Goal: Information Seeking & Learning: Check status

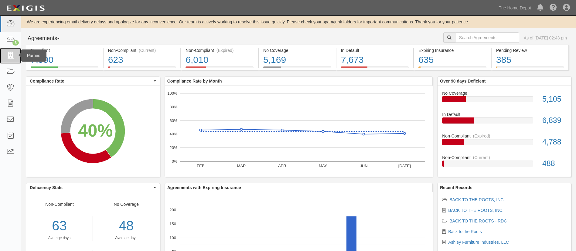
click at [9, 50] on link at bounding box center [10, 56] width 21 height 16
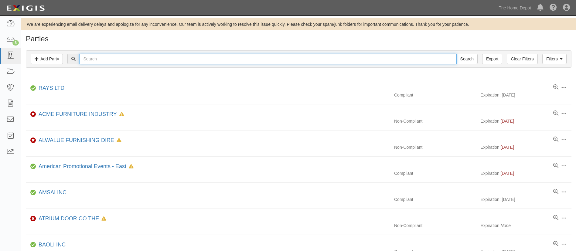
click at [134, 60] on input "text" at bounding box center [267, 59] width 377 height 10
type input "Specialty Building Products, Inc."
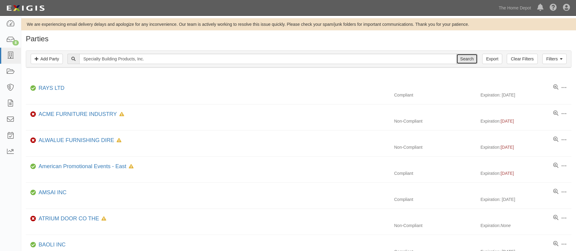
click at [471, 55] on input "Search" at bounding box center [467, 59] width 21 height 10
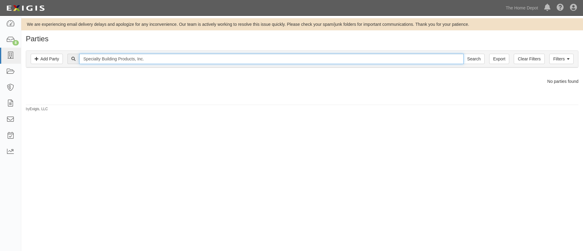
drag, startPoint x: 154, startPoint y: 61, endPoint x: 135, endPoint y: 62, distance: 18.2
click at [135, 62] on input "Specialty Building Products, Inc." at bounding box center [271, 59] width 384 height 10
type input "Specialty Building Products"
click at [464, 54] on input "Search" at bounding box center [474, 59] width 21 height 10
drag, startPoint x: 147, startPoint y: 61, endPoint x: 63, endPoint y: 57, distance: 84.2
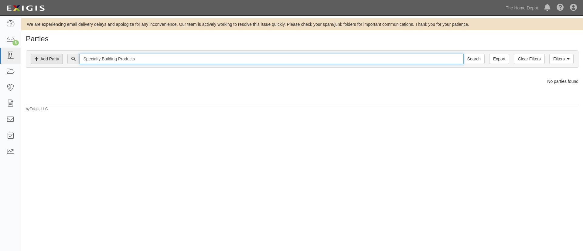
click at [63, 57] on div "Filters Add Party Clear Filters Export Specialty Building Products Search Filte…" at bounding box center [302, 59] width 552 height 17
type input "SBP"
click at [464, 54] on input "Search" at bounding box center [474, 59] width 21 height 10
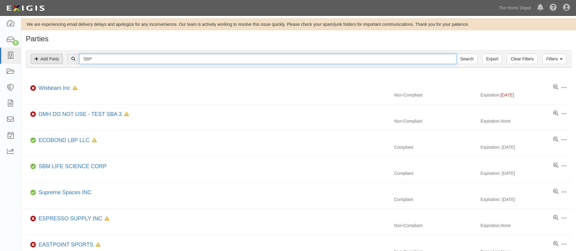
drag, startPoint x: 122, startPoint y: 60, endPoint x: 60, endPoint y: 61, distance: 62.3
click at [60, 61] on div "Filters Add Party Clear Filters Export SBP Search Filters" at bounding box center [298, 59] width 545 height 17
type input "DW"
click at [457, 54] on input "Search" at bounding box center [467, 59] width 21 height 10
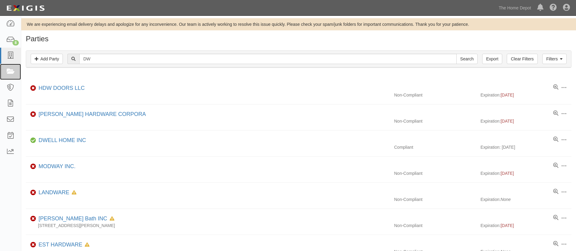
drag, startPoint x: 10, startPoint y: 75, endPoint x: 94, endPoint y: 68, distance: 85.0
click at [10, 75] on link at bounding box center [10, 72] width 21 height 16
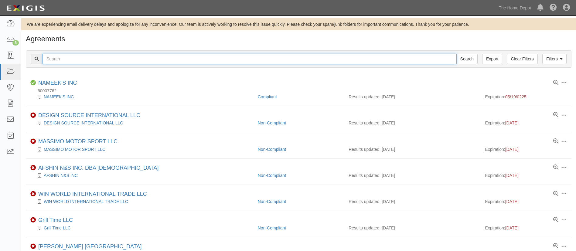
drag, startPoint x: 0, startPoint y: 0, endPoint x: 118, endPoint y: 57, distance: 131.0
click at [118, 57] on input "text" at bounding box center [250, 59] width 414 height 10
paste input "953288"
type input "953288"
click at [457, 54] on input "Search" at bounding box center [467, 59] width 21 height 10
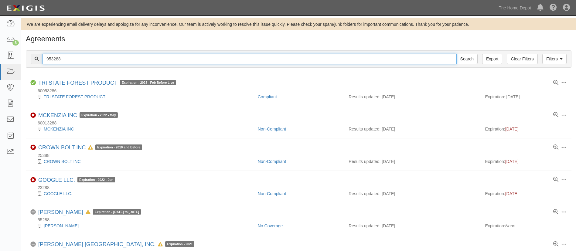
click at [118, 57] on input "953288" at bounding box center [250, 59] width 414 height 10
click at [91, 58] on input "953288" at bounding box center [250, 59] width 414 height 10
type input "9"
type input "Specialty Building Products"
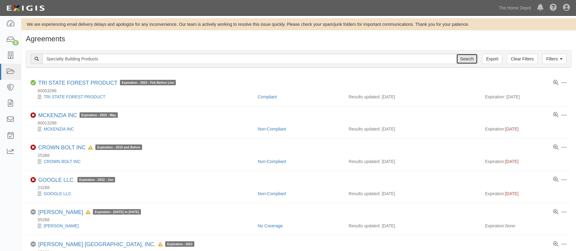
click at [463, 59] on input "Search" at bounding box center [467, 59] width 21 height 10
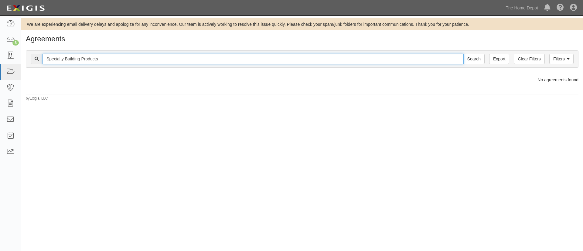
click at [112, 58] on input "Specialty Building Products" at bounding box center [253, 59] width 421 height 10
type input "Specialty Building"
click at [464, 54] on input "Search" at bounding box center [474, 59] width 21 height 10
click at [100, 61] on input "Specialty Building" at bounding box center [253, 59] width 421 height 10
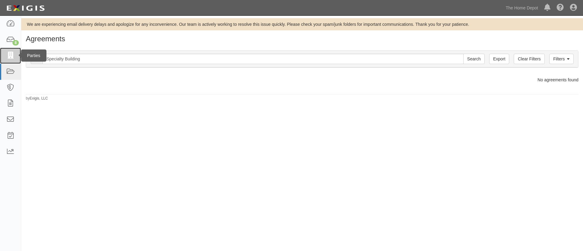
click at [7, 54] on icon at bounding box center [10, 55] width 9 height 7
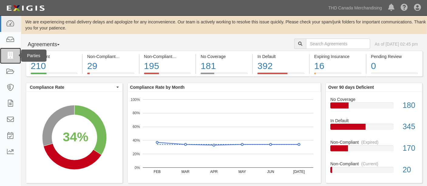
click at [13, 59] on icon at bounding box center [10, 55] width 9 height 7
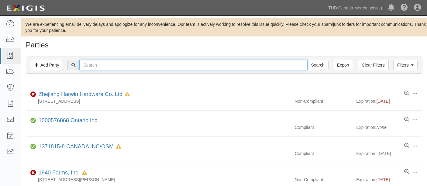
click at [91, 66] on input "text" at bounding box center [193, 65] width 228 height 10
type input "GNS"
click at [307, 60] on input "Search" at bounding box center [317, 65] width 21 height 10
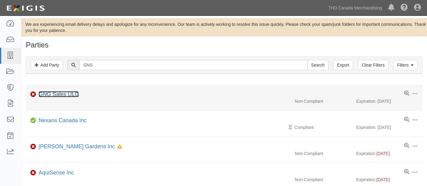
click at [61, 94] on link "GNG Sales ULC" at bounding box center [59, 94] width 40 height 6
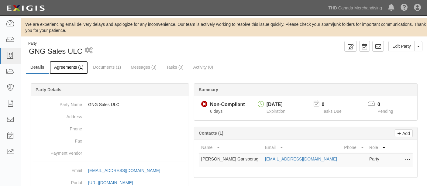
click at [62, 69] on link "Agreements (1)" at bounding box center [69, 67] width 38 height 13
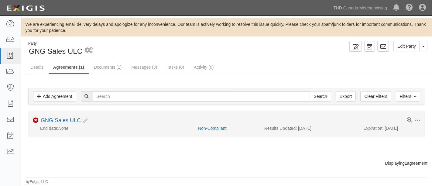
click at [58, 116] on li "Toggle Agreement Dropdown Edit Log activity Add task Send message Archive Non-C…" at bounding box center [226, 124] width 397 height 26
click at [58, 120] on link "GNG Sales ULC" at bounding box center [61, 120] width 40 height 6
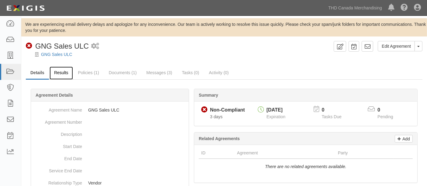
click at [61, 75] on link "Results" at bounding box center [61, 73] width 23 height 13
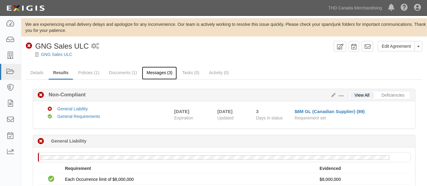
click at [153, 71] on link "Messages (3)" at bounding box center [159, 73] width 35 height 13
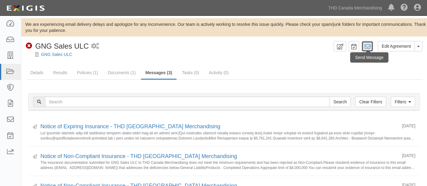
click at [364, 47] on link at bounding box center [368, 46] width 12 height 11
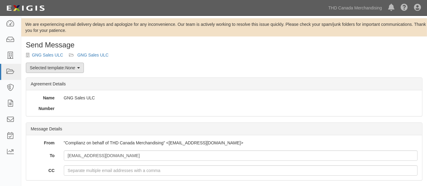
click at [67, 66] on em "None" at bounding box center [70, 67] width 10 height 5
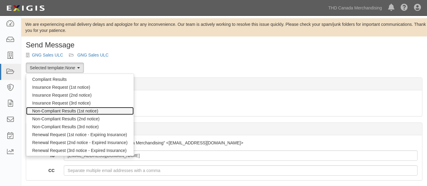
click at [83, 111] on link "Non-Compliant Results (1st notice)" at bounding box center [80, 111] width 108 height 8
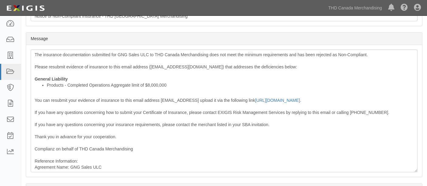
scroll to position [263, 0]
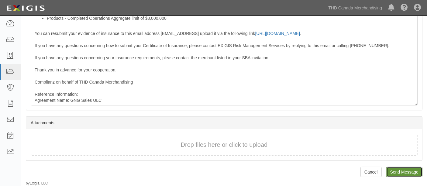
click at [399, 173] on input "Send Message" at bounding box center [404, 172] width 36 height 10
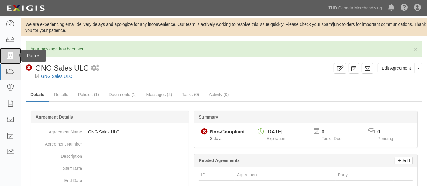
click at [12, 57] on icon at bounding box center [10, 55] width 9 height 7
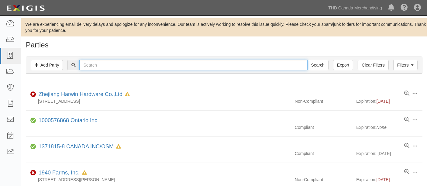
click at [99, 63] on input "text" at bounding box center [193, 65] width 228 height 10
type input "King Products"
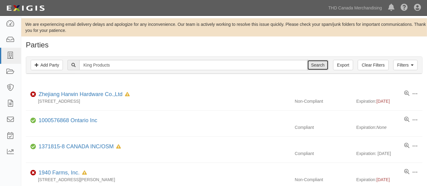
click at [324, 65] on input "Search" at bounding box center [317, 65] width 21 height 10
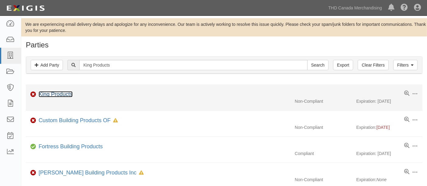
click at [65, 91] on link "King Products" at bounding box center [56, 94] width 34 height 6
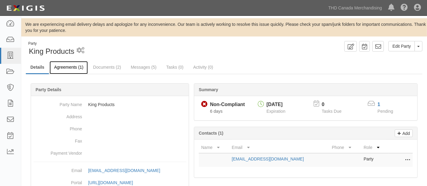
click at [80, 70] on link "Agreements (1)" at bounding box center [69, 67] width 38 height 13
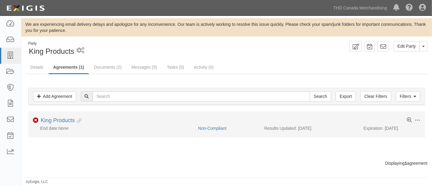
click at [61, 116] on li "Toggle Agreement Dropdown Edit Log activity Add task Send message Archive Non-C…" at bounding box center [226, 124] width 397 height 26
click at [61, 120] on link "King Products" at bounding box center [58, 120] width 34 height 6
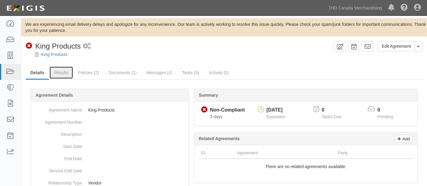
click at [57, 70] on link "Results" at bounding box center [61, 73] width 23 height 12
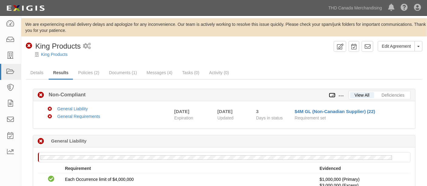
click at [334, 95] on icon at bounding box center [332, 95] width 7 height 4
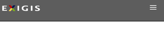
drag, startPoint x: 93, startPoint y: 19, endPoint x: 13, endPoint y: 83, distance: 102.4
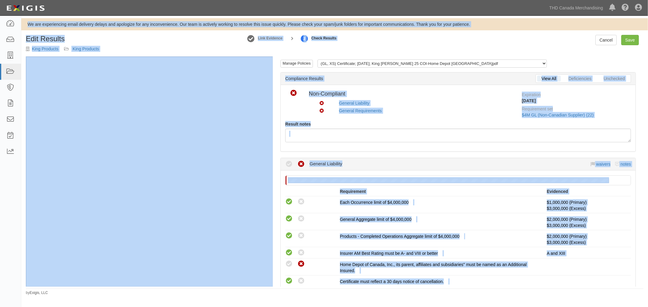
click at [427, 186] on div "Requirement" at bounding box center [443, 192] width 207 height 6
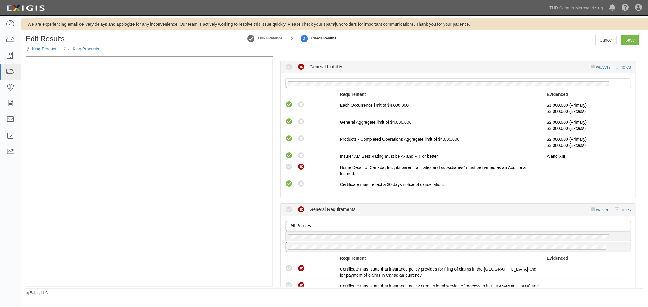
scroll to position [101, 0]
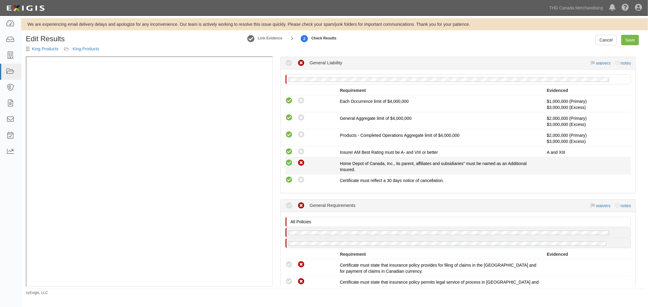
click at [290, 163] on icon at bounding box center [289, 163] width 8 height 8
radio input "true"
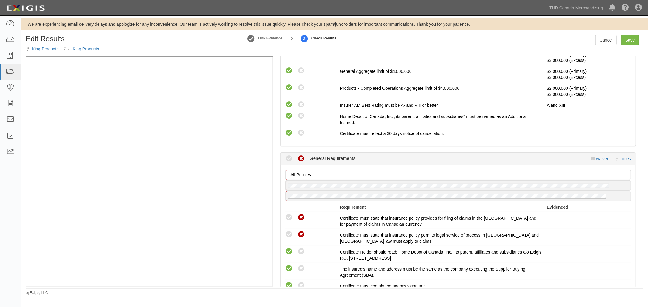
scroll to position [202, 0]
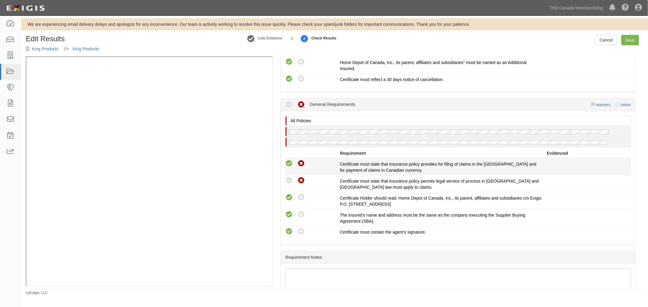
click at [289, 166] on icon at bounding box center [289, 164] width 8 height 8
radio input "true"
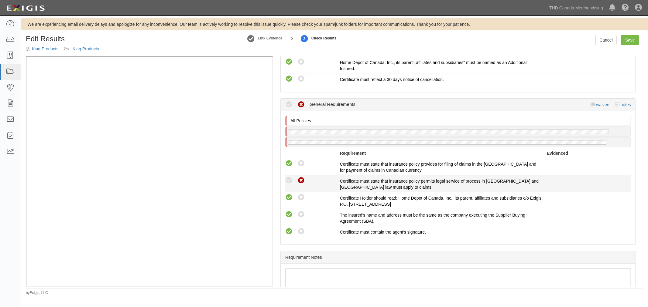
click at [287, 177] on div "Compliant Waived Non-Compliant" at bounding box center [312, 181] width 55 height 8
drag, startPoint x: 289, startPoint y: 179, endPoint x: 344, endPoint y: 184, distance: 55.8
click at [289, 179] on icon at bounding box center [289, 181] width 8 height 8
radio input "true"
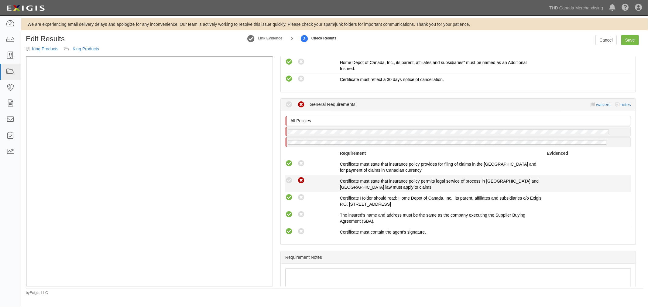
radio input "true"
click at [427, 40] on link "Save" at bounding box center [630, 40] width 18 height 10
radio input "true"
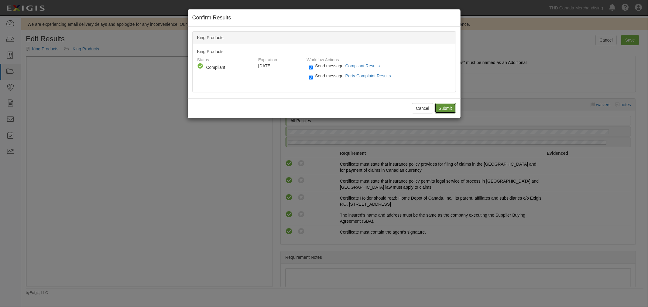
click at [427, 109] on input "Submit" at bounding box center [445, 108] width 21 height 10
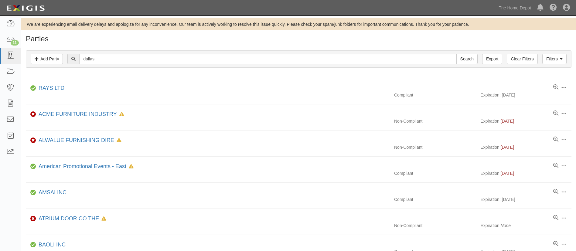
type input "dallas"
click at [457, 54] on input "Search" at bounding box center [467, 59] width 21 height 10
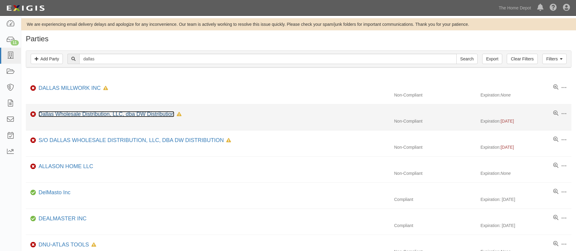
click at [75, 112] on link "Dallas Wholesale Distribution, LLC, dba DW Distribution" at bounding box center [107, 114] width 136 height 6
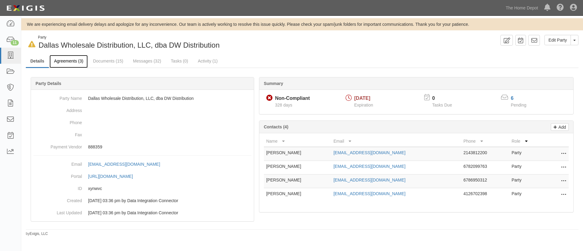
click at [73, 60] on link "Agreements (3)" at bounding box center [69, 61] width 38 height 13
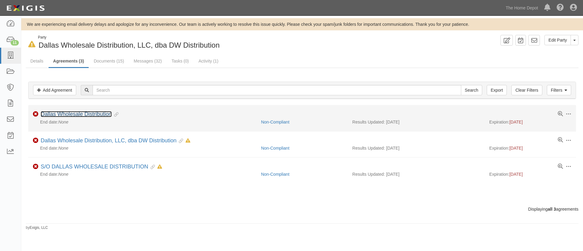
click at [67, 113] on link "Dallas Wholesale Distribution" at bounding box center [76, 114] width 71 height 6
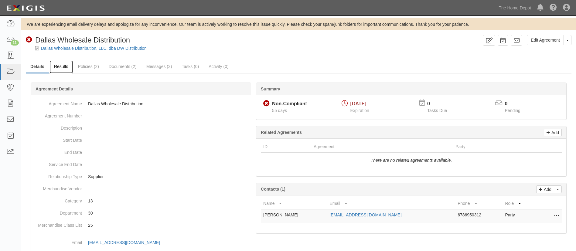
click at [63, 64] on link "Results" at bounding box center [61, 66] width 23 height 13
click at [132, 63] on link "Documents (2)" at bounding box center [122, 66] width 37 height 13
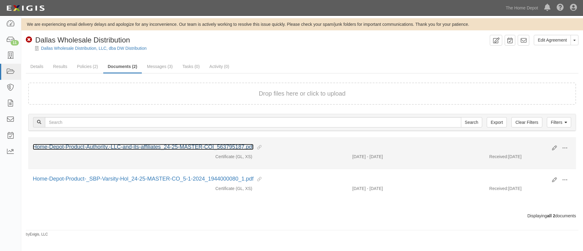
click at [135, 147] on link "Home-Depot-Product-Authority,-LLC-and-its-affiliates_24-25-MASTER-COI_563795187…" at bounding box center [143, 147] width 221 height 6
